Goal: Task Accomplishment & Management: Complete application form

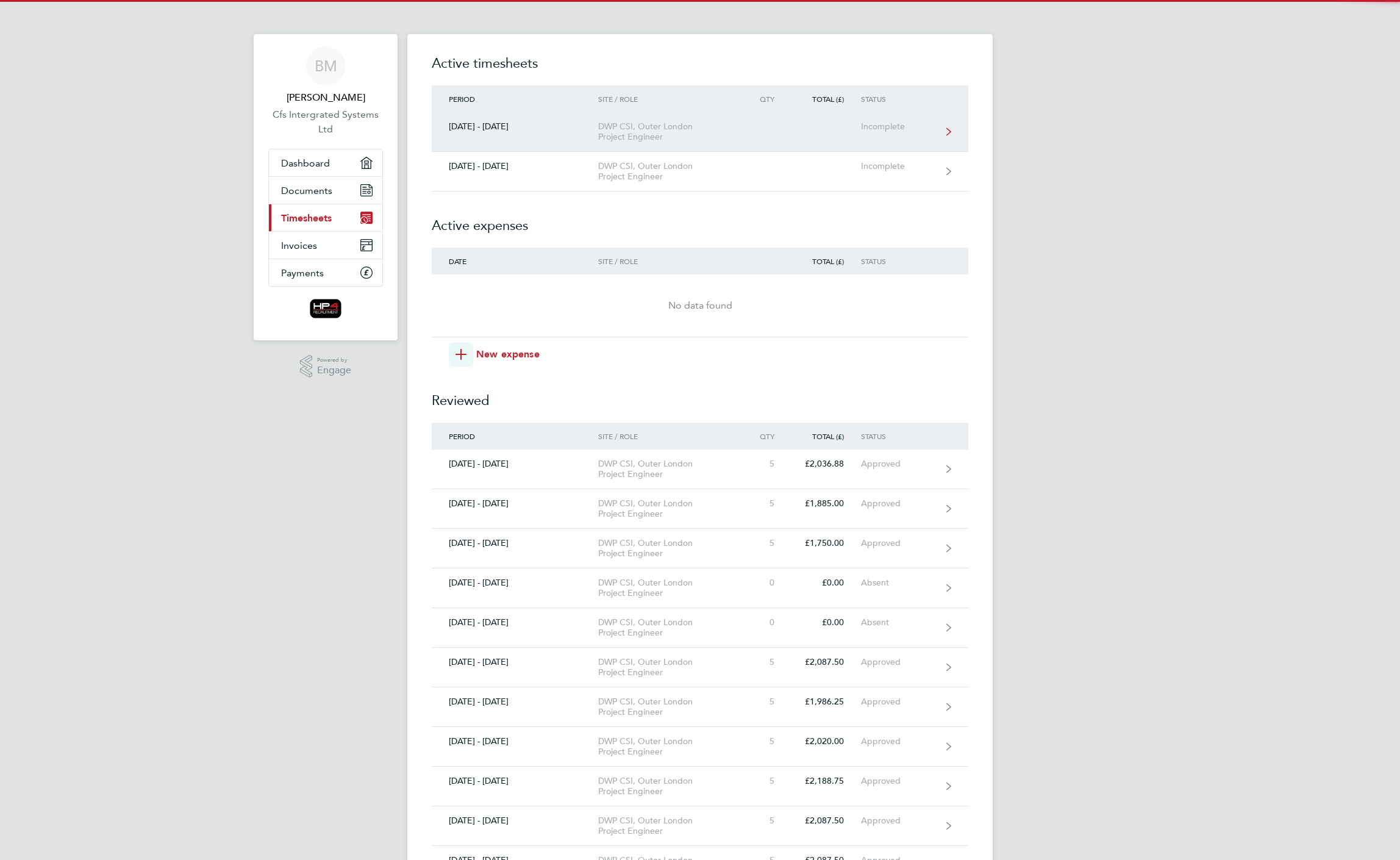
drag, startPoint x: 844, startPoint y: 146, endPoint x: 880, endPoint y: 136, distance: 37.4
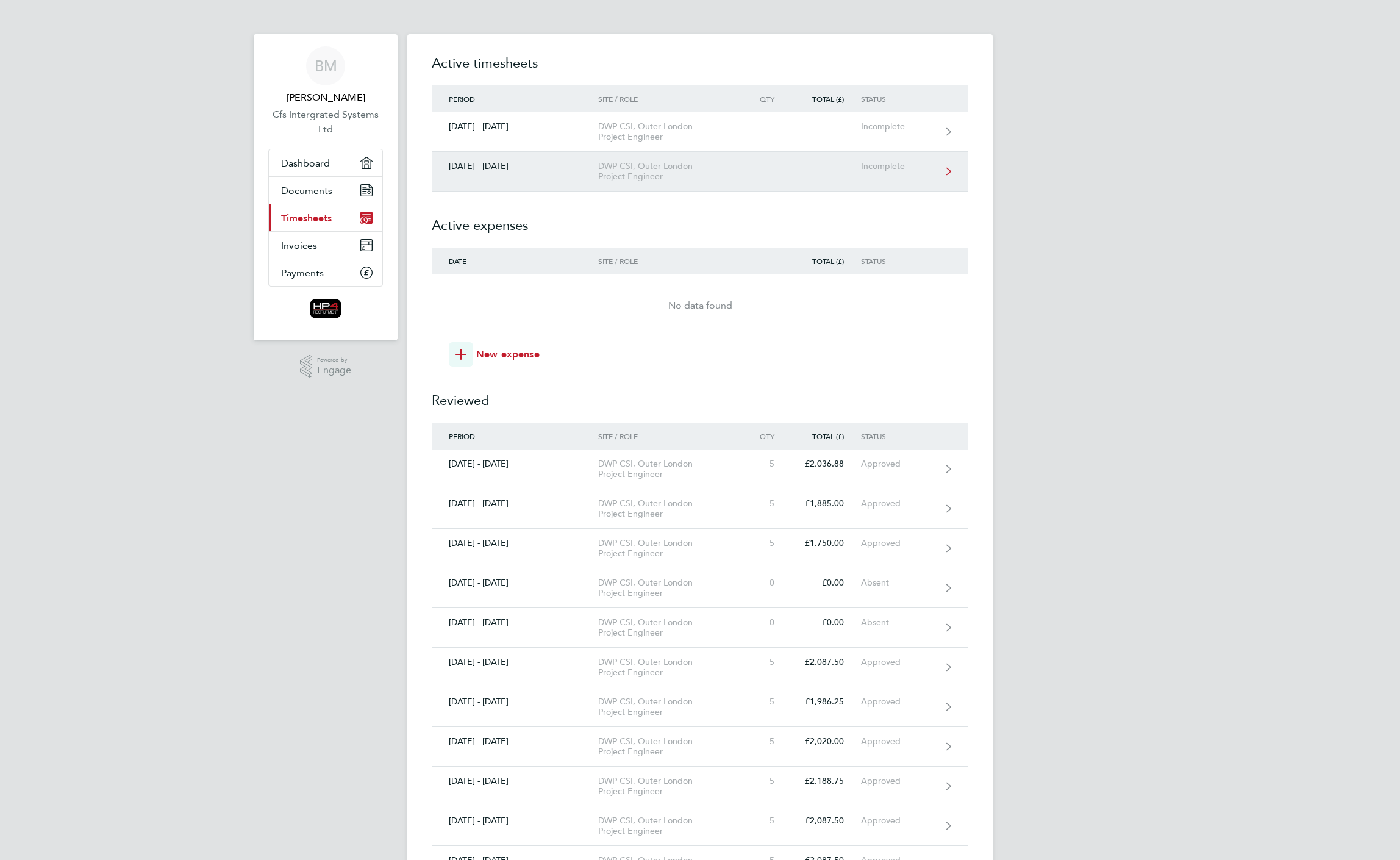
click at [781, 155] on link "[DATE] - [DATE] DWP CSI, Outer London Project Engineer Incomplete" at bounding box center [699, 172] width 536 height 40
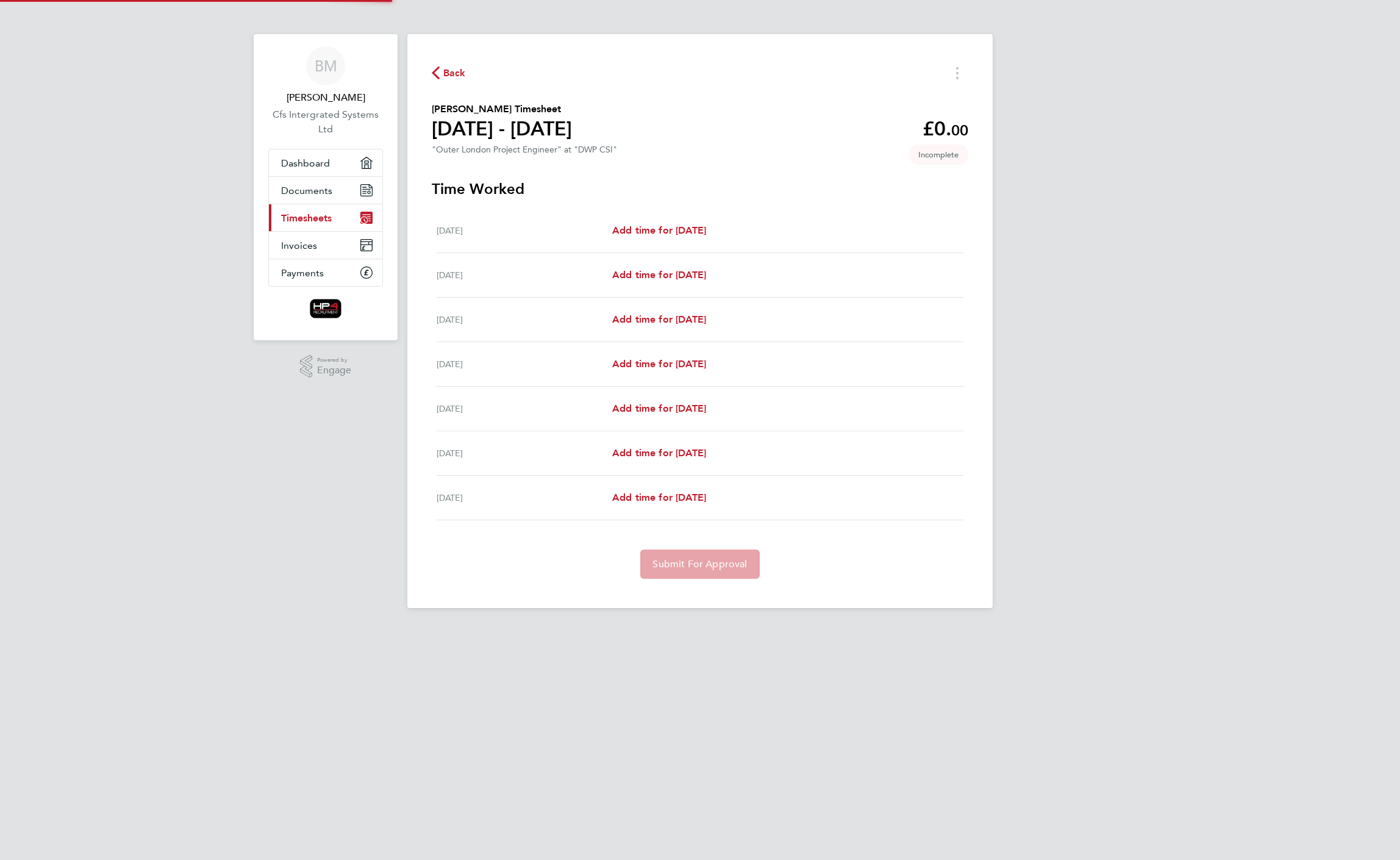
click at [781, 135] on section "[PERSON_NAME] Timesheet [DATE] - [DATE] £0. 00 "Outer London Project Engineer" …" at bounding box center [699, 131] width 536 height 58
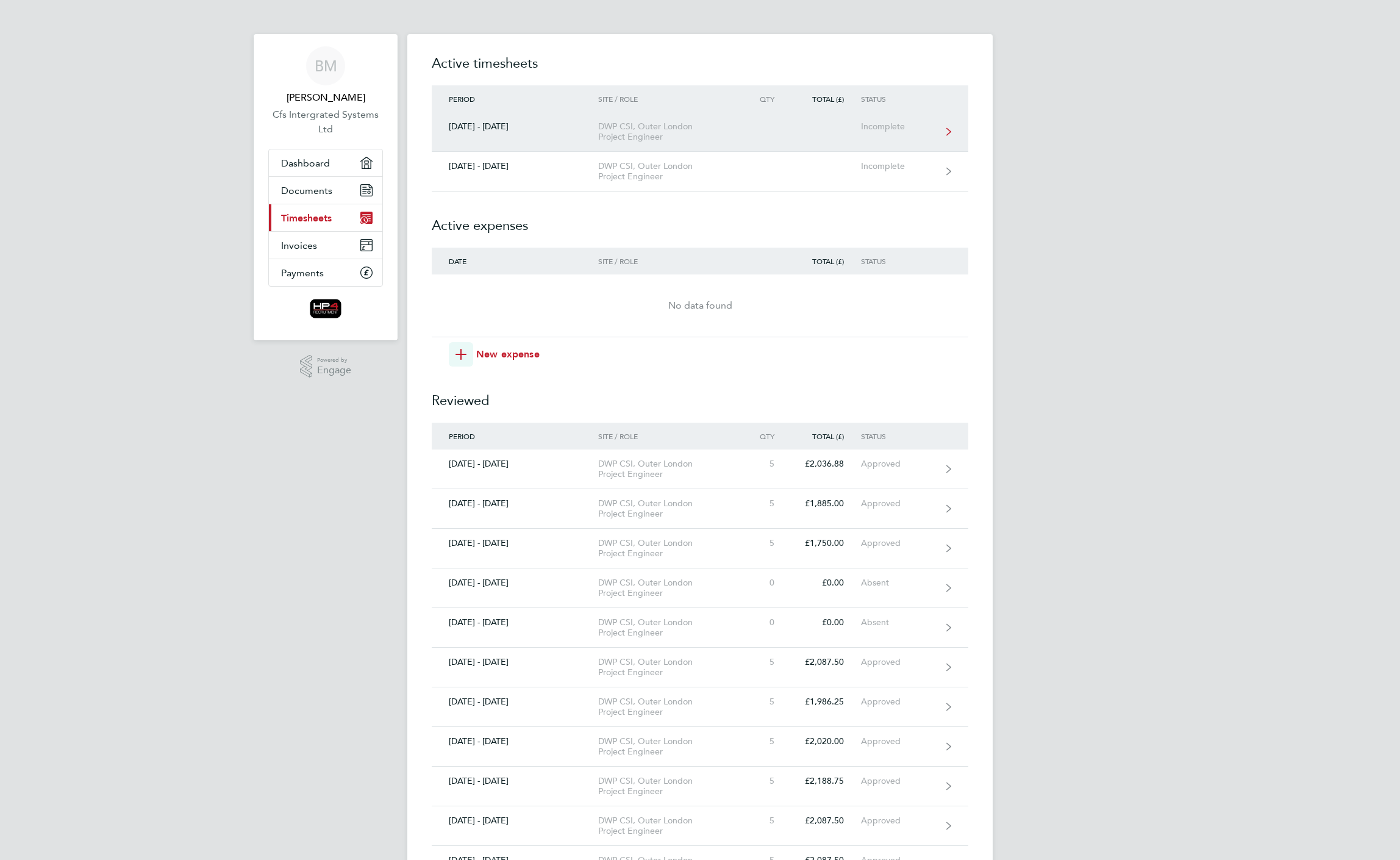
click at [728, 123] on div "DWP CSI, Outer London Project Engineer" at bounding box center [668, 131] width 140 height 21
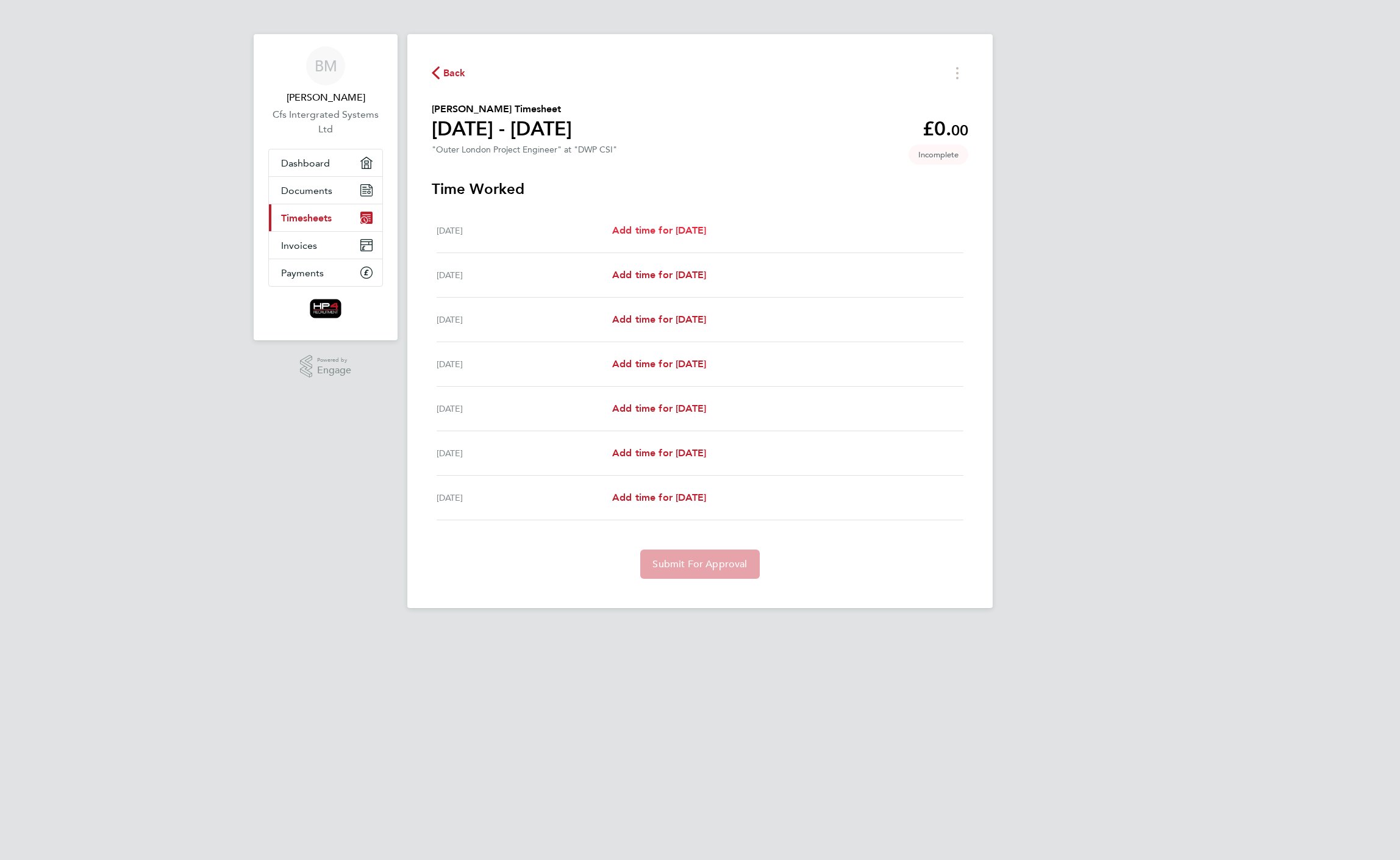
click at [693, 237] on link "Add time for [DATE]" at bounding box center [660, 231] width 94 height 15
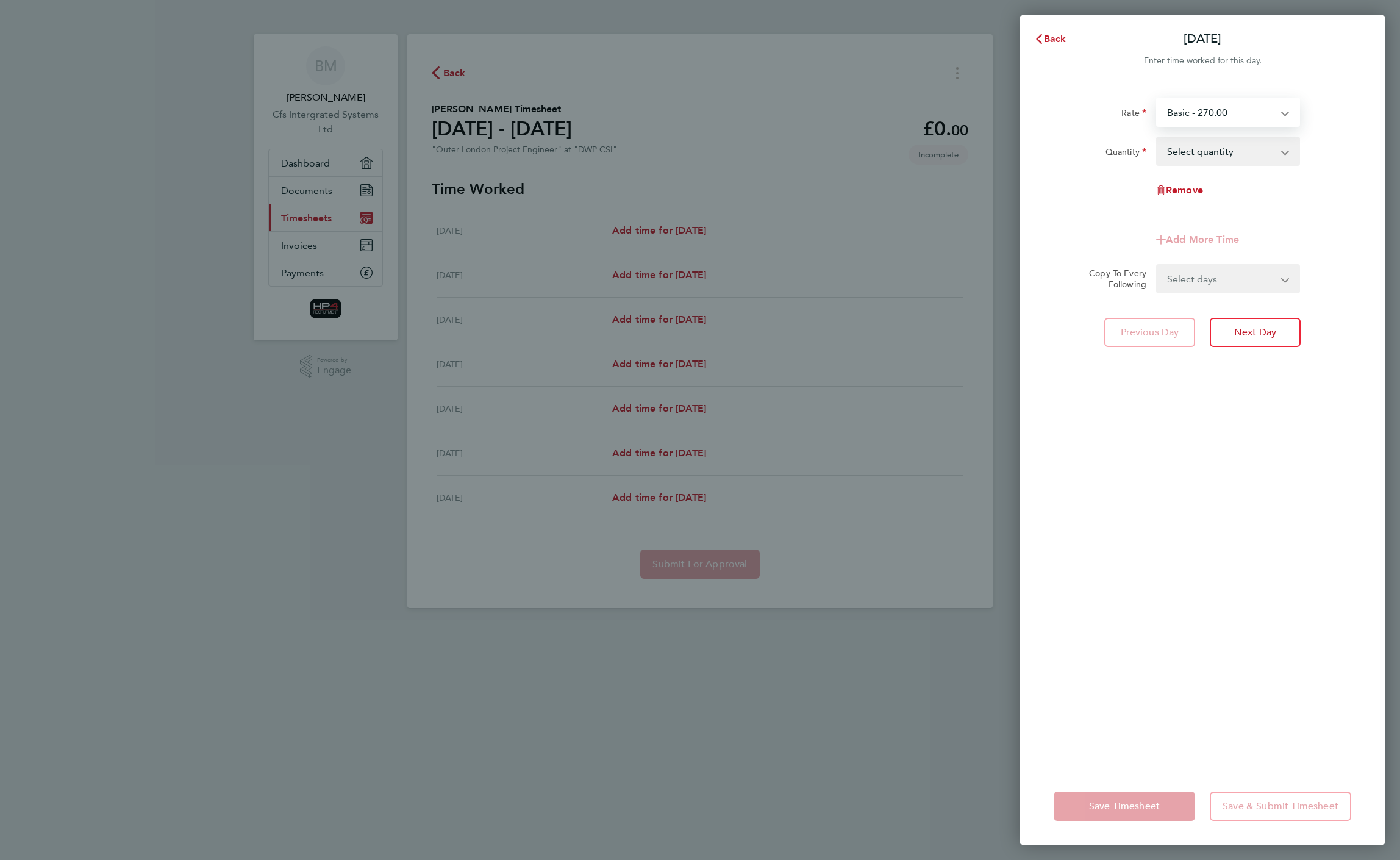
click at [1276, 125] on select "Basic - 270.00 Night - 350.00 Weekend - 340.00 basic hourly rate - 33.75 night …" at bounding box center [1221, 112] width 126 height 26
drag, startPoint x: 1274, startPoint y: 127, endPoint x: 1252, endPoint y: 158, distance: 38.0
click at [1252, 158] on select "Select quantity 0.5 1" at bounding box center [1221, 151] width 126 height 26
select select "1"
click at [1158, 138] on select "Select quantity 0.5 1" at bounding box center [1221, 151] width 126 height 26
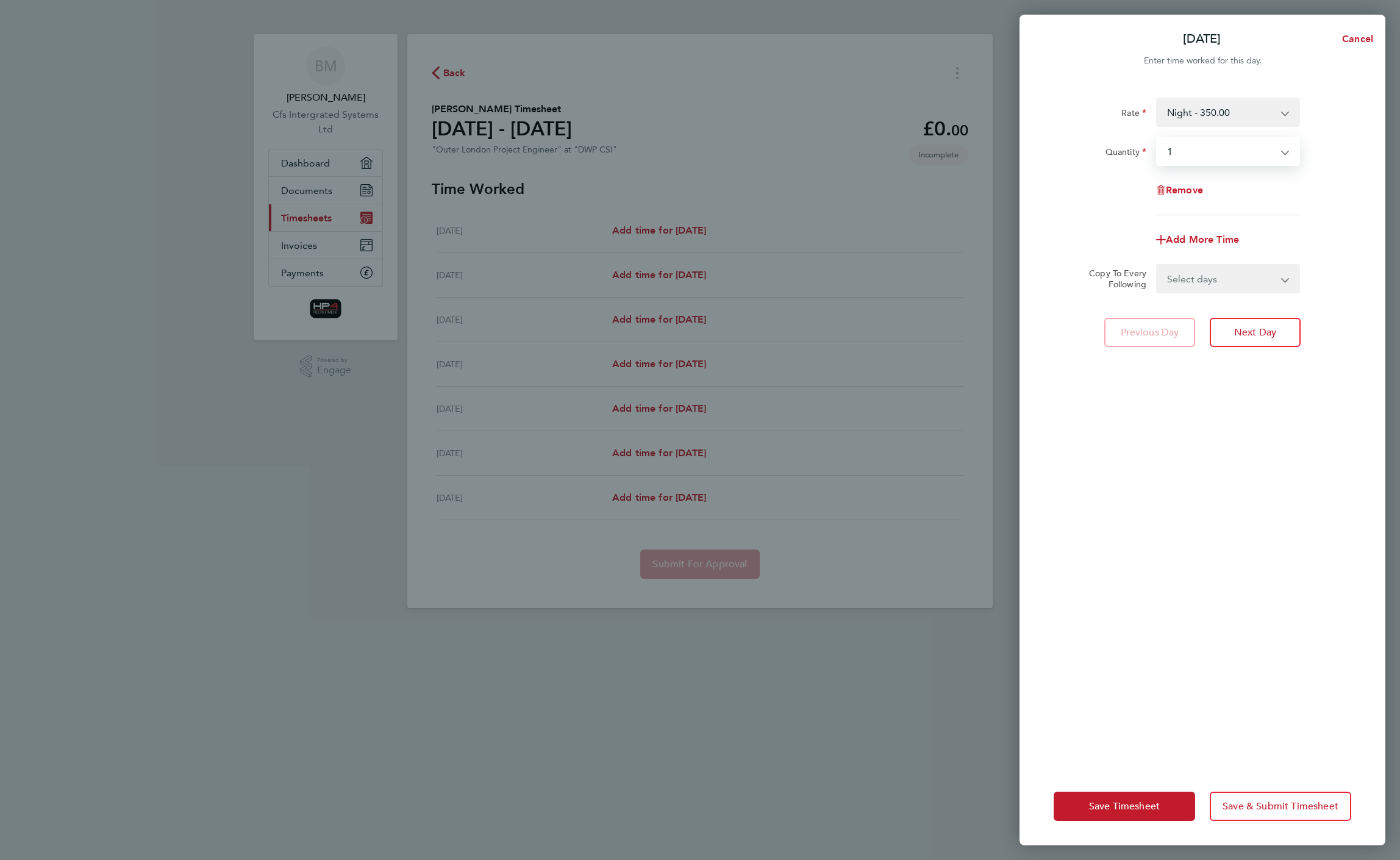
click at [1236, 291] on select "Select days Day Weekday (Mon-Fri) Weekend (Sat-Sun) [DATE] [DATE] [DATE] [DATE]…" at bounding box center [1221, 279] width 128 height 26
select select "WEEKDAY"
click at [1158, 265] on select "Select days Day Weekday (Mon-Fri) Weekend (Sat-Sun) [DATE] [DATE] [DATE] [DATE]…" at bounding box center [1221, 279] width 128 height 26
select select "[DATE]"
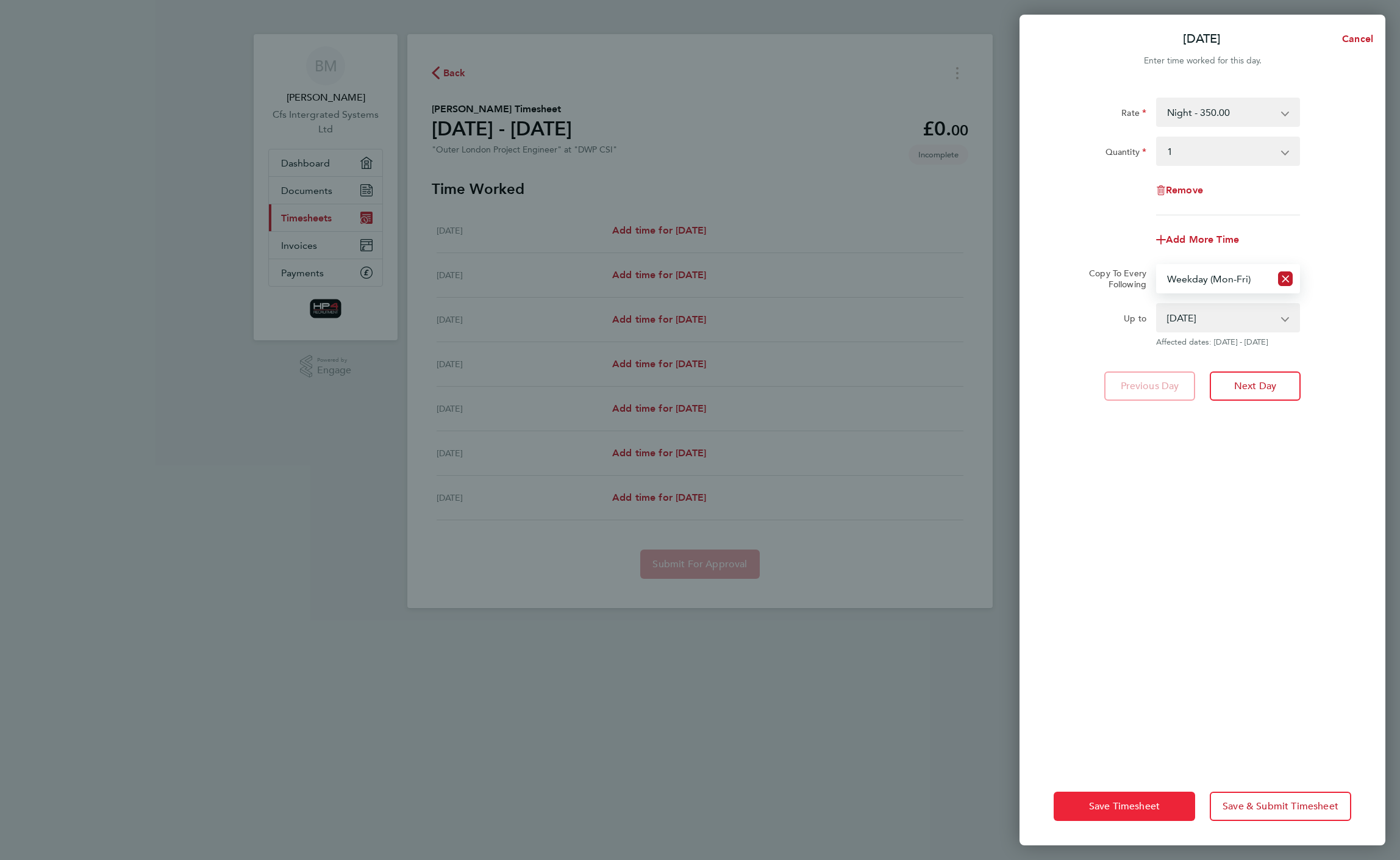
click at [1156, 797] on button "Save Timesheet" at bounding box center [1124, 806] width 141 height 29
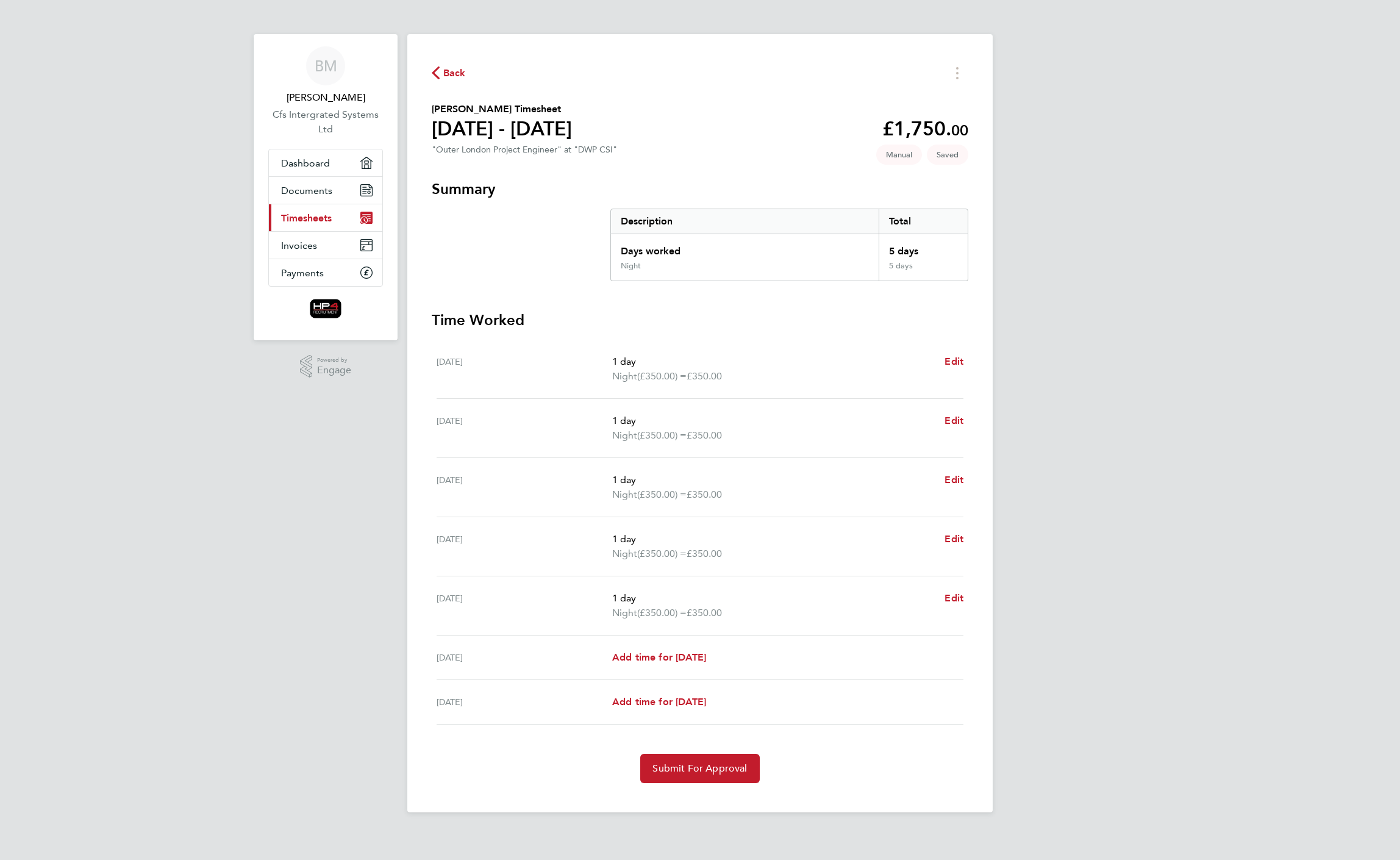
click at [451, 78] on span "Back" at bounding box center [454, 74] width 22 height 15
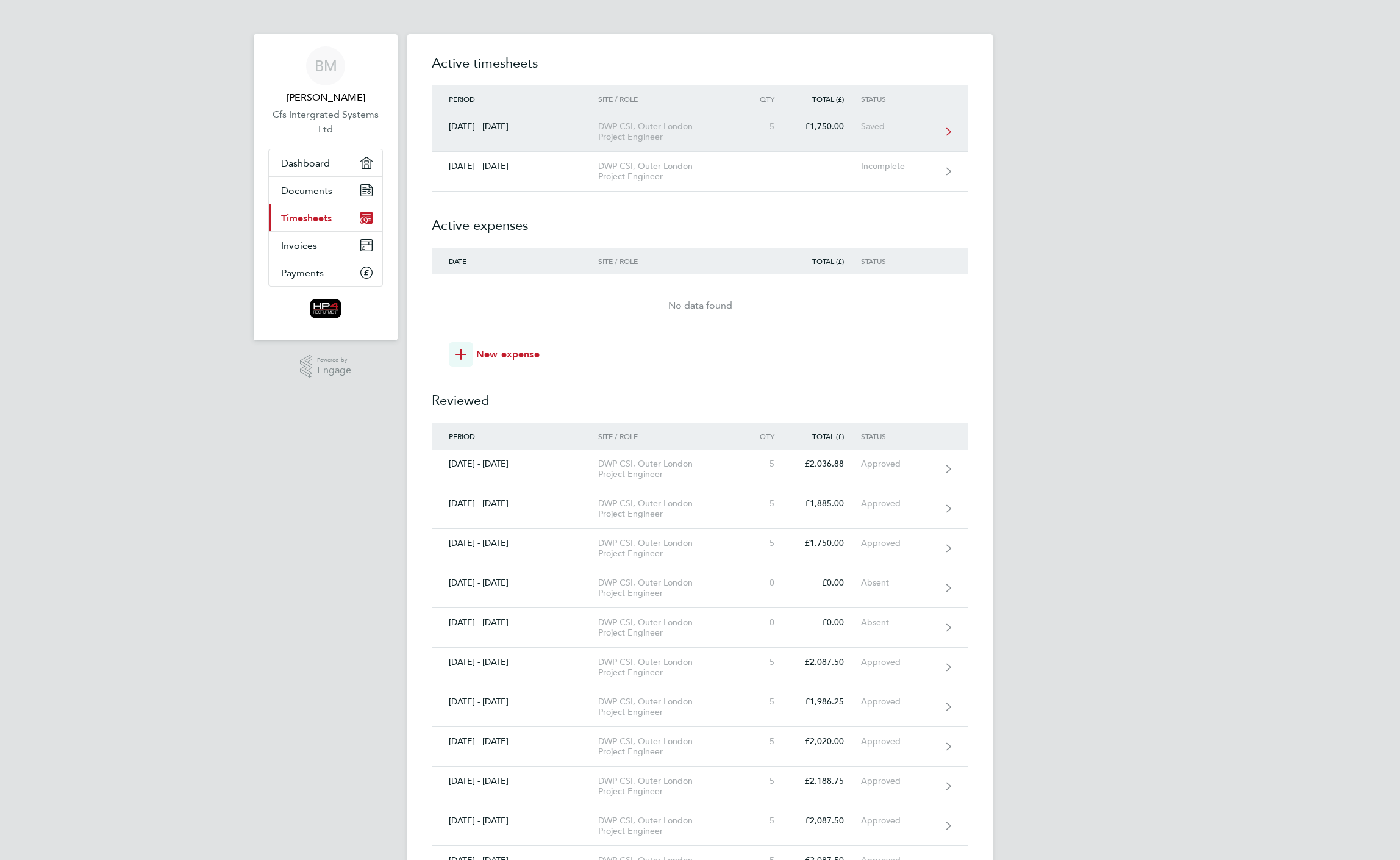
click at [666, 131] on div "DWP CSI, Outer London Project Engineer" at bounding box center [668, 131] width 140 height 21
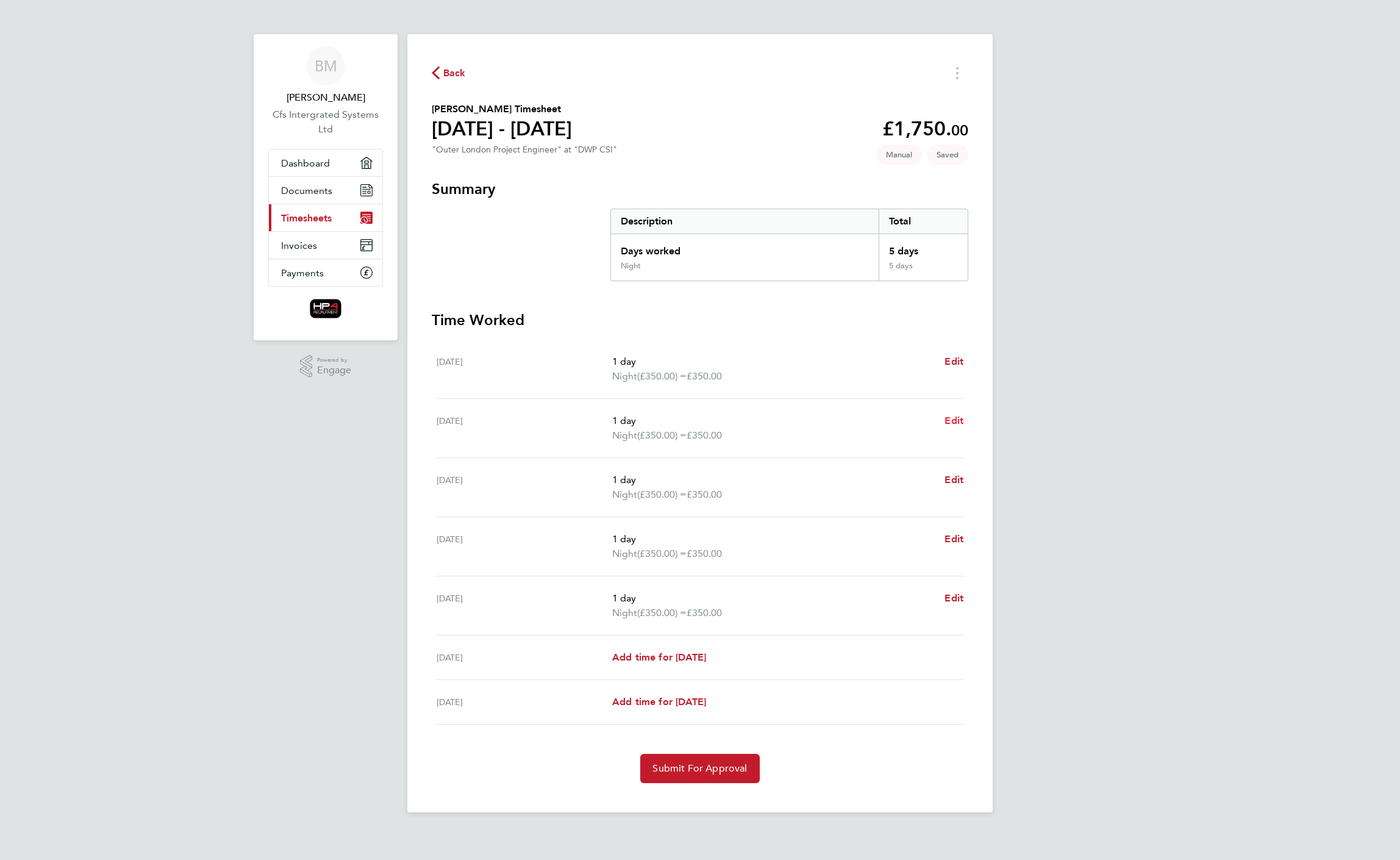
click at [957, 421] on span "Edit" at bounding box center [954, 421] width 19 height 12
select select "1"
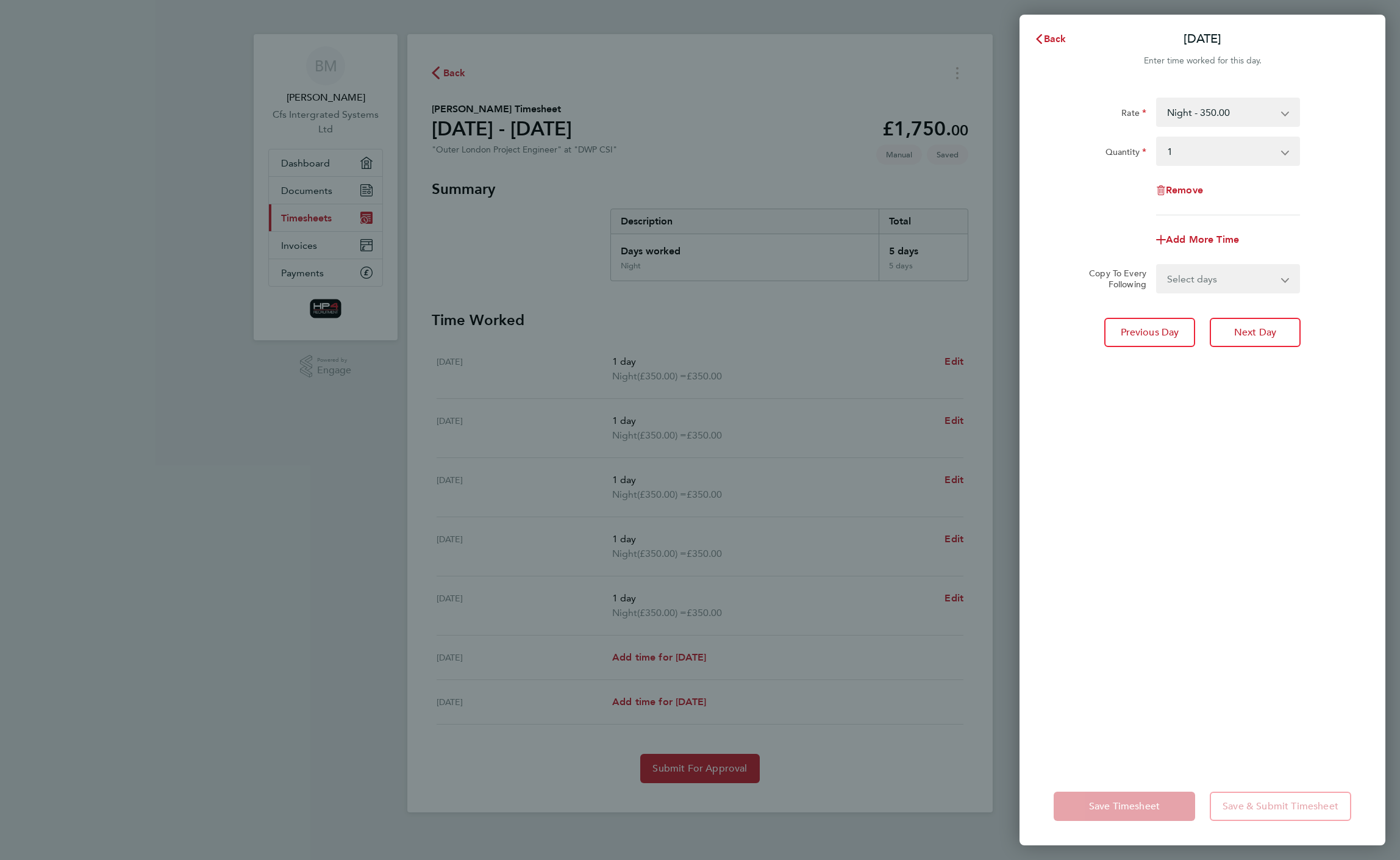
click at [1239, 280] on select "Select days Day Weekday (Mon-Fri) Weekend (Sat-Sun) [DATE] [DATE] [DATE] [DATE]…" at bounding box center [1221, 279] width 128 height 26
click at [1315, 208] on div "Rate Night - 350.00 Weekend - 340.00 Basic - 270.00 basic hourly rate - 33.75 n…" at bounding box center [1202, 156] width 298 height 117
click at [1213, 238] on span "Add More Time" at bounding box center [1202, 240] width 74 height 12
select select "null"
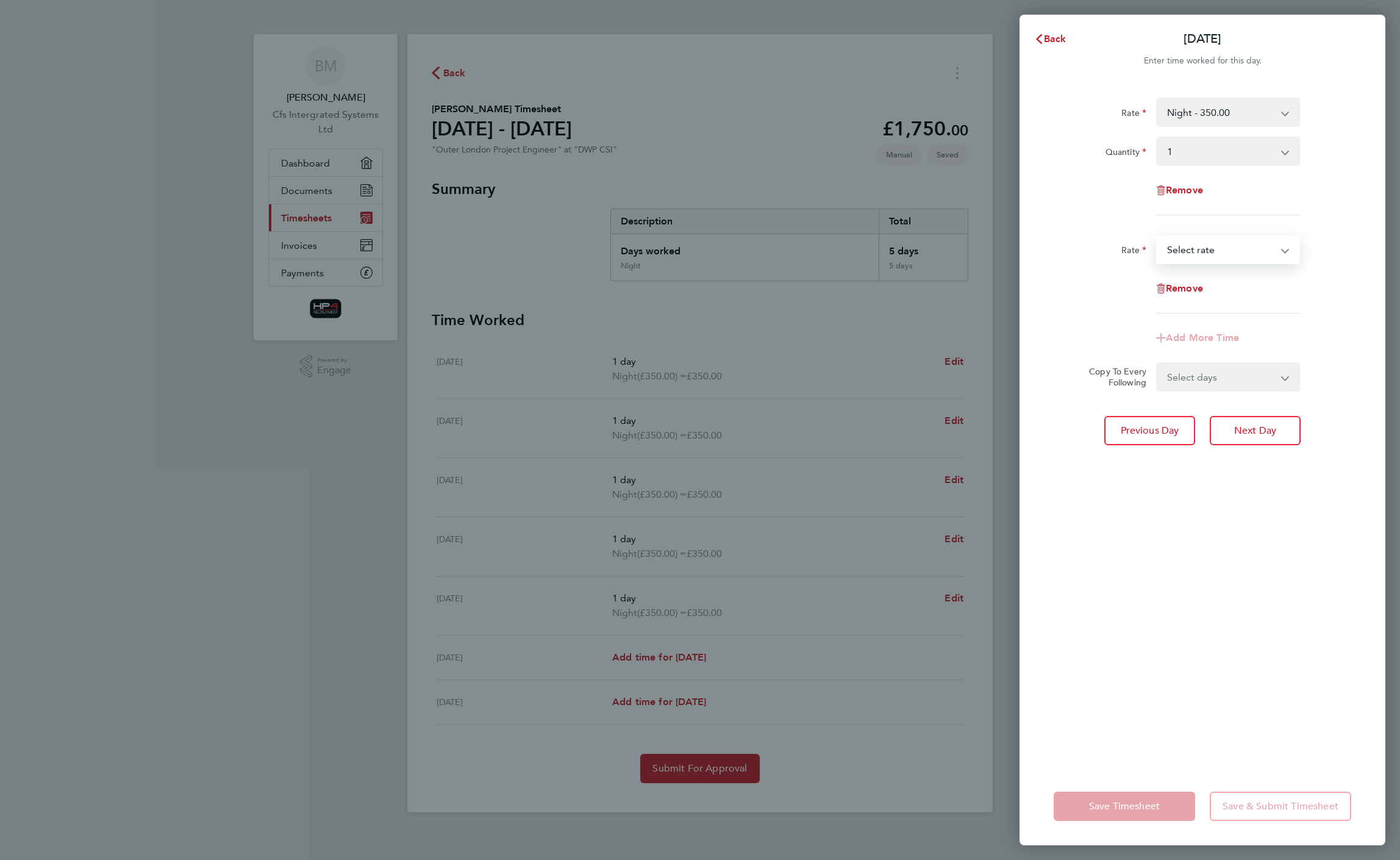
click at [1220, 257] on select "basic hourly rate - 33.75 night hourly rate - 43.75 HourlyWE - 42.50 Select rate" at bounding box center [1221, 250] width 126 height 26
select select "30"
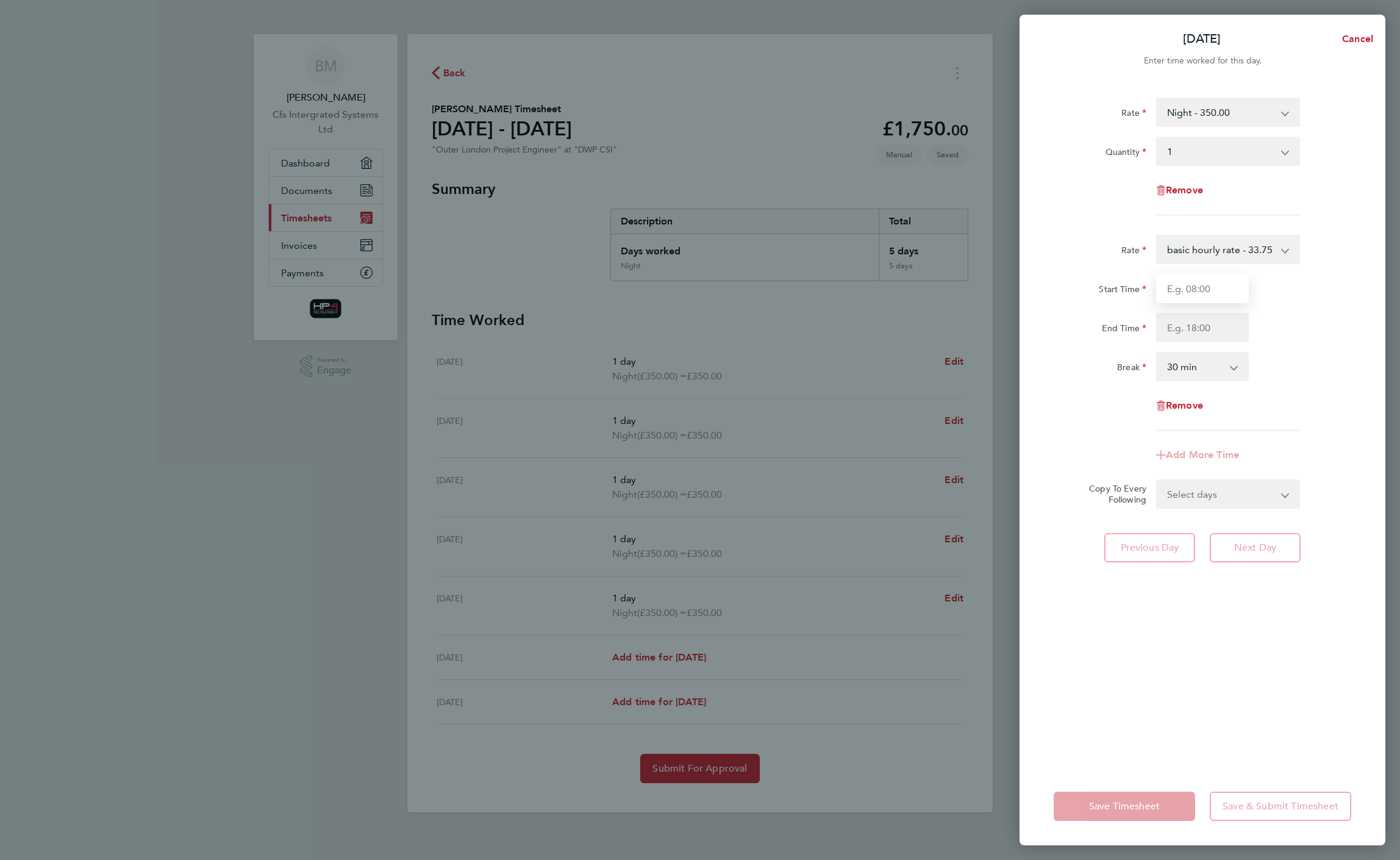
click at [1207, 290] on input "Start Time" at bounding box center [1202, 288] width 93 height 29
type input "14:00"
click at [1198, 325] on input "End Time" at bounding box center [1202, 327] width 93 height 29
type input "16:00"
click at [1190, 360] on select "0 min 15 min 30 min 45 min 60 min 75 min 90 min" at bounding box center [1196, 366] width 76 height 26
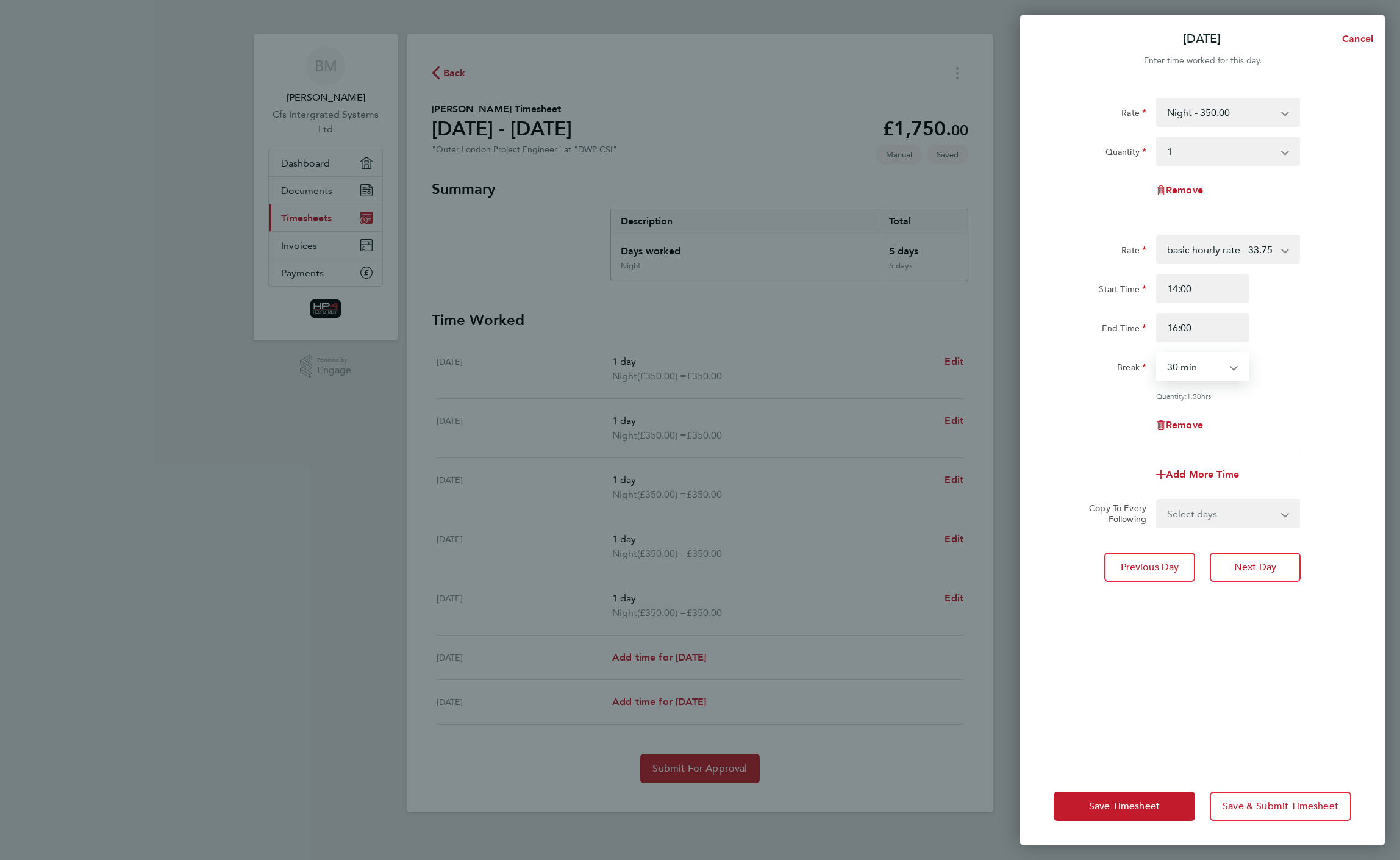
select select "0"
click at [1158, 353] on select "0 min 15 min 30 min 45 min 60 min 75 min 90 min" at bounding box center [1196, 366] width 76 height 26
click at [1154, 808] on span "Save Timesheet" at bounding box center [1125, 806] width 71 height 12
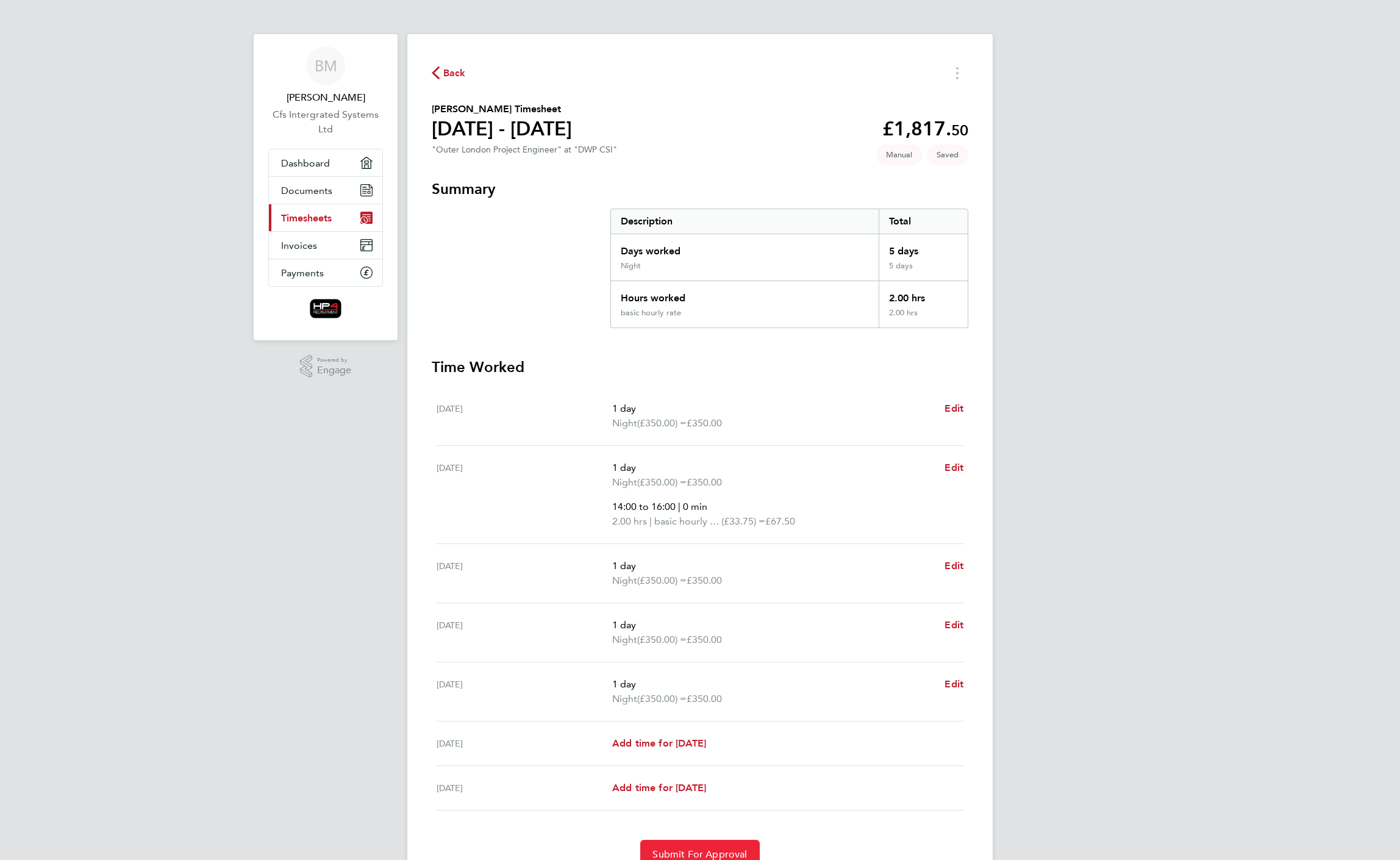
click at [700, 848] on span "Submit For Approval" at bounding box center [700, 854] width 94 height 12
